Goal: Find specific page/section: Find specific page/section

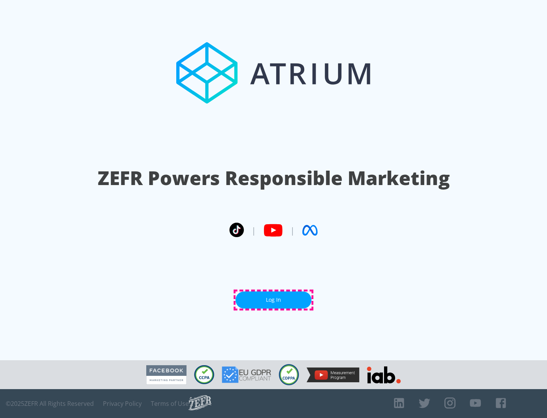
click at [274, 300] on link "Log In" at bounding box center [274, 299] width 76 height 17
